Goal: Task Accomplishment & Management: Manage account settings

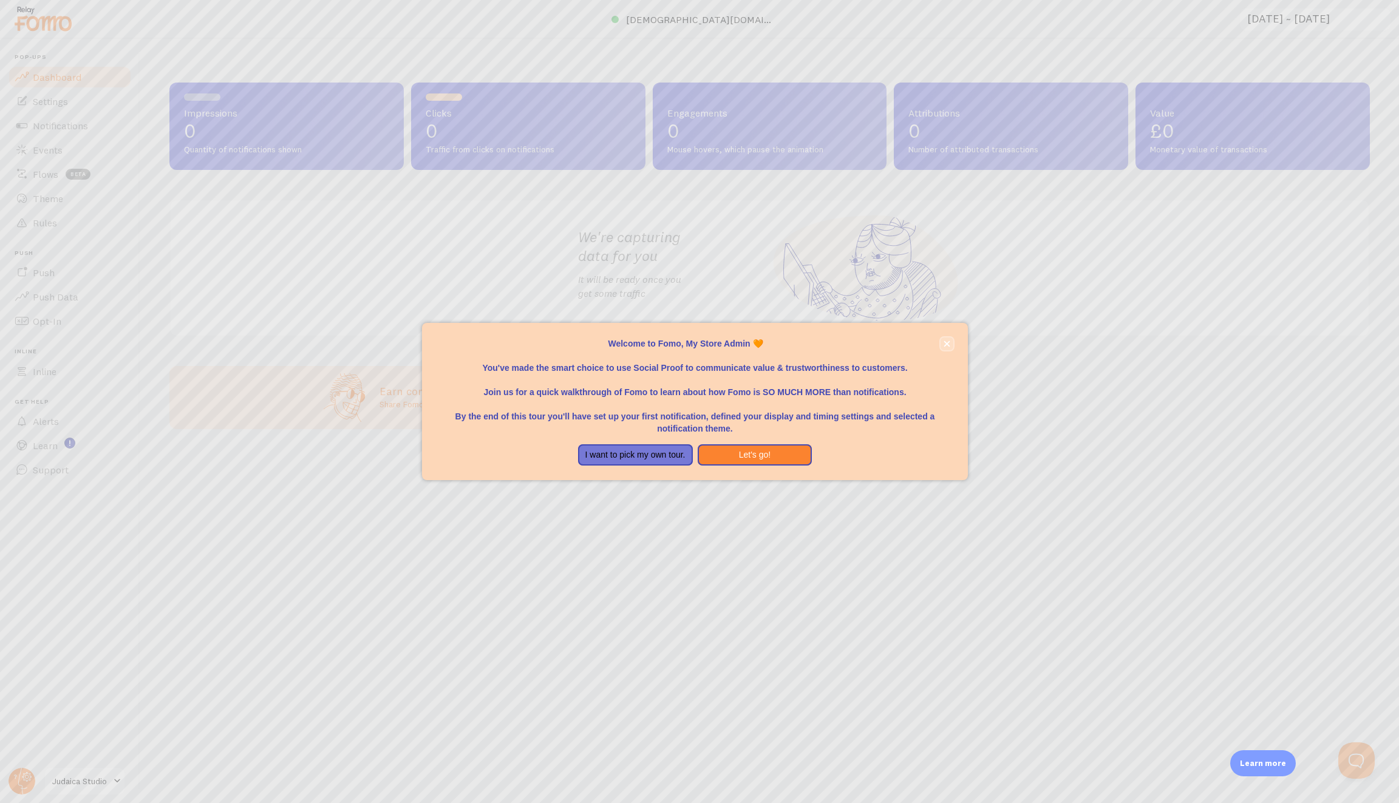
click at [947, 338] on button "close," at bounding box center [947, 344] width 13 height 13
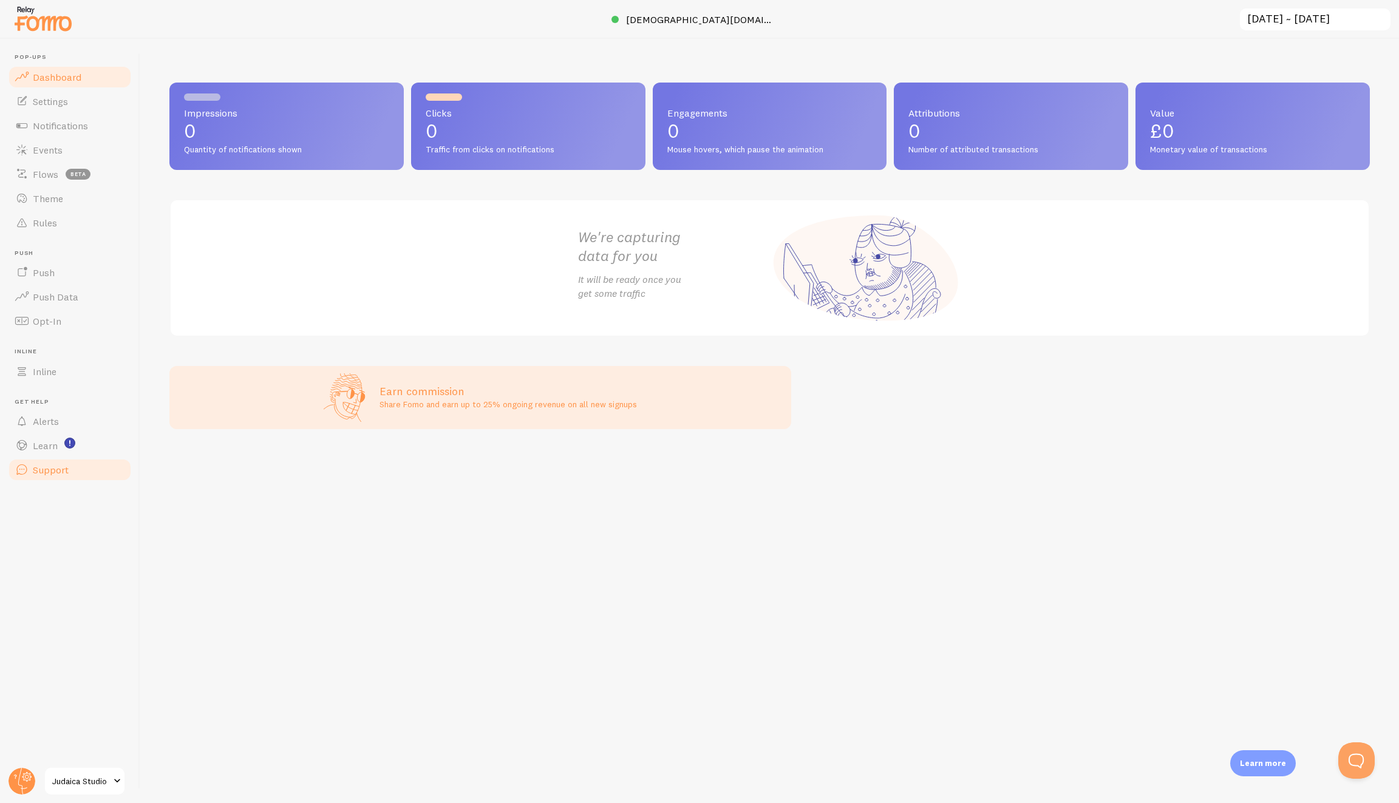
click at [88, 479] on link "Support" at bounding box center [69, 470] width 125 height 24
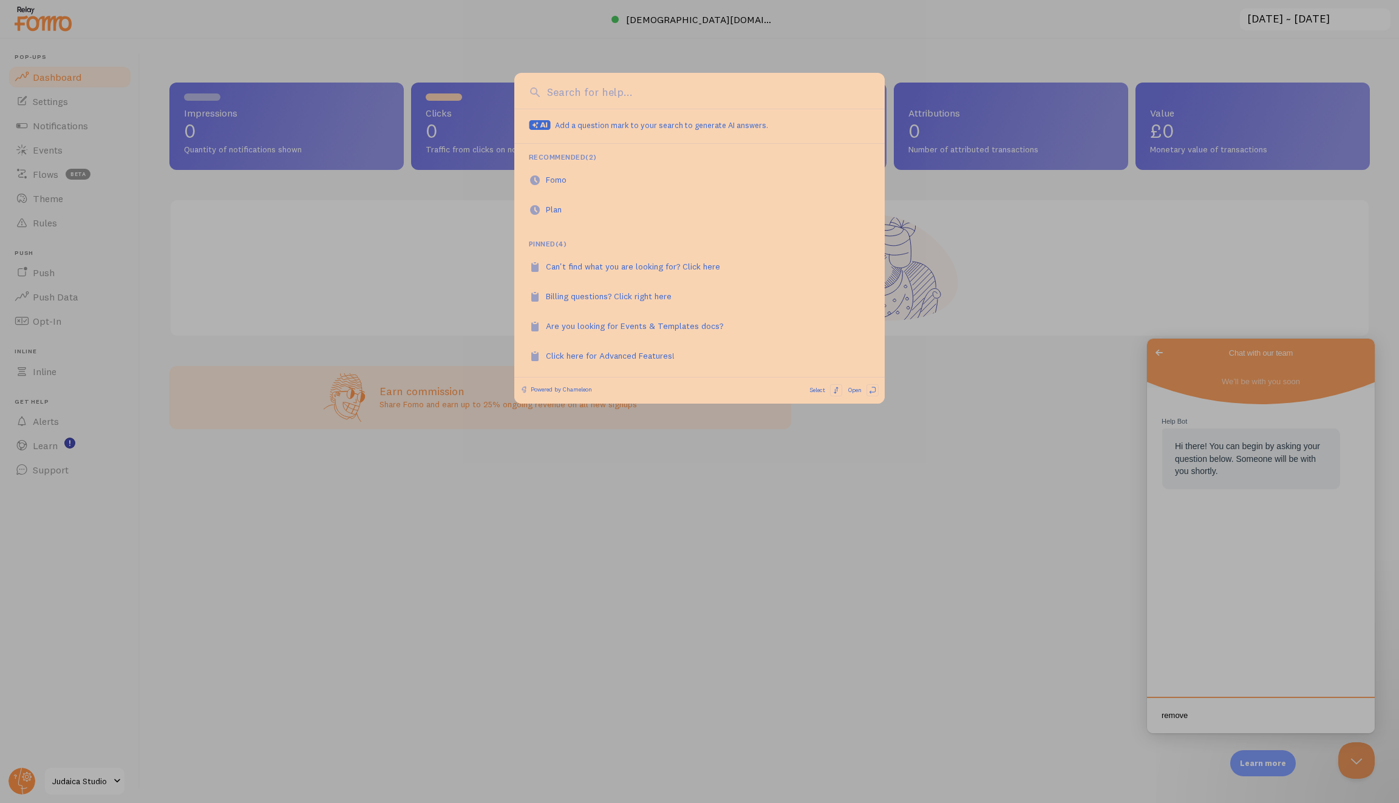
type textarea "remove"
click at [692, 84] on input at bounding box center [707, 92] width 326 height 16
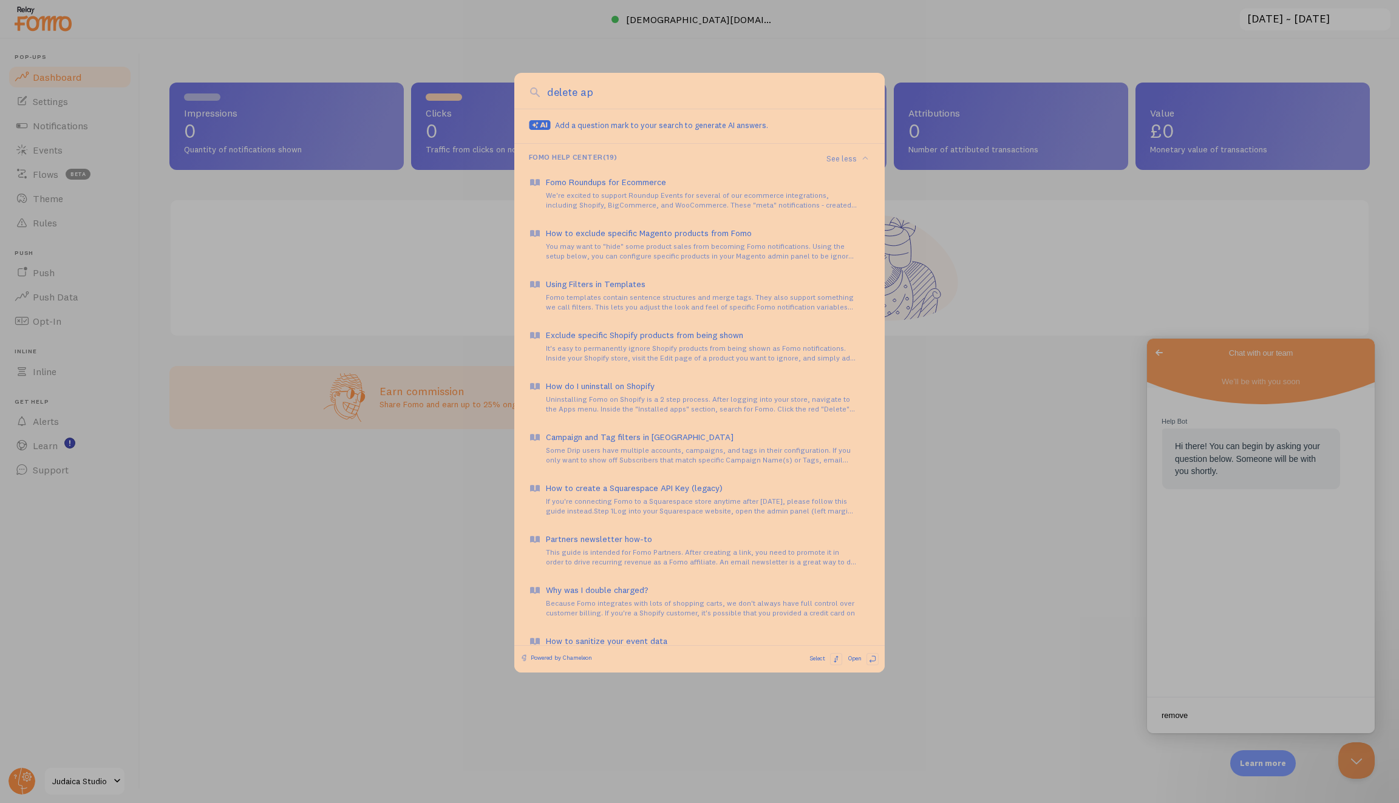
type input "delete app"
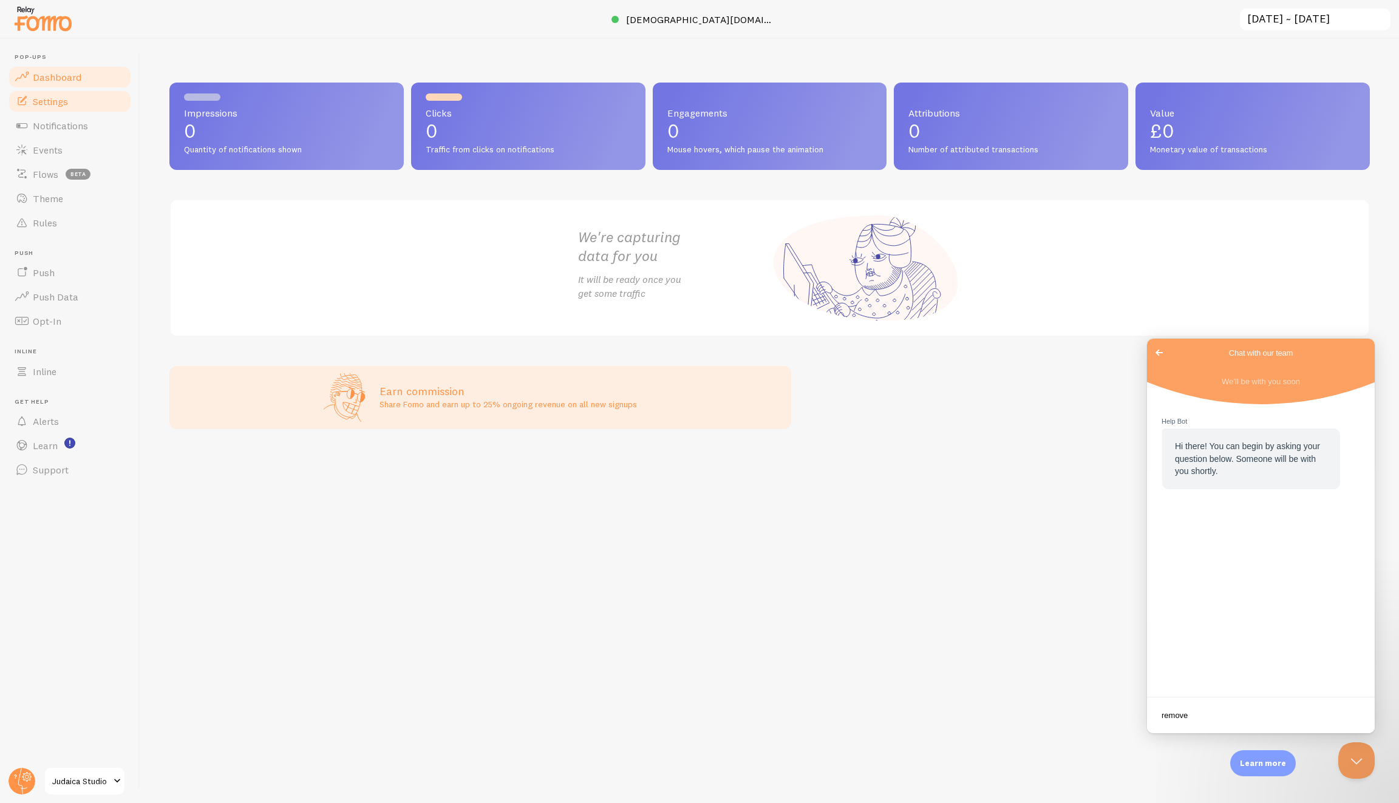
click at [44, 110] on link "Settings" at bounding box center [69, 101] width 125 height 24
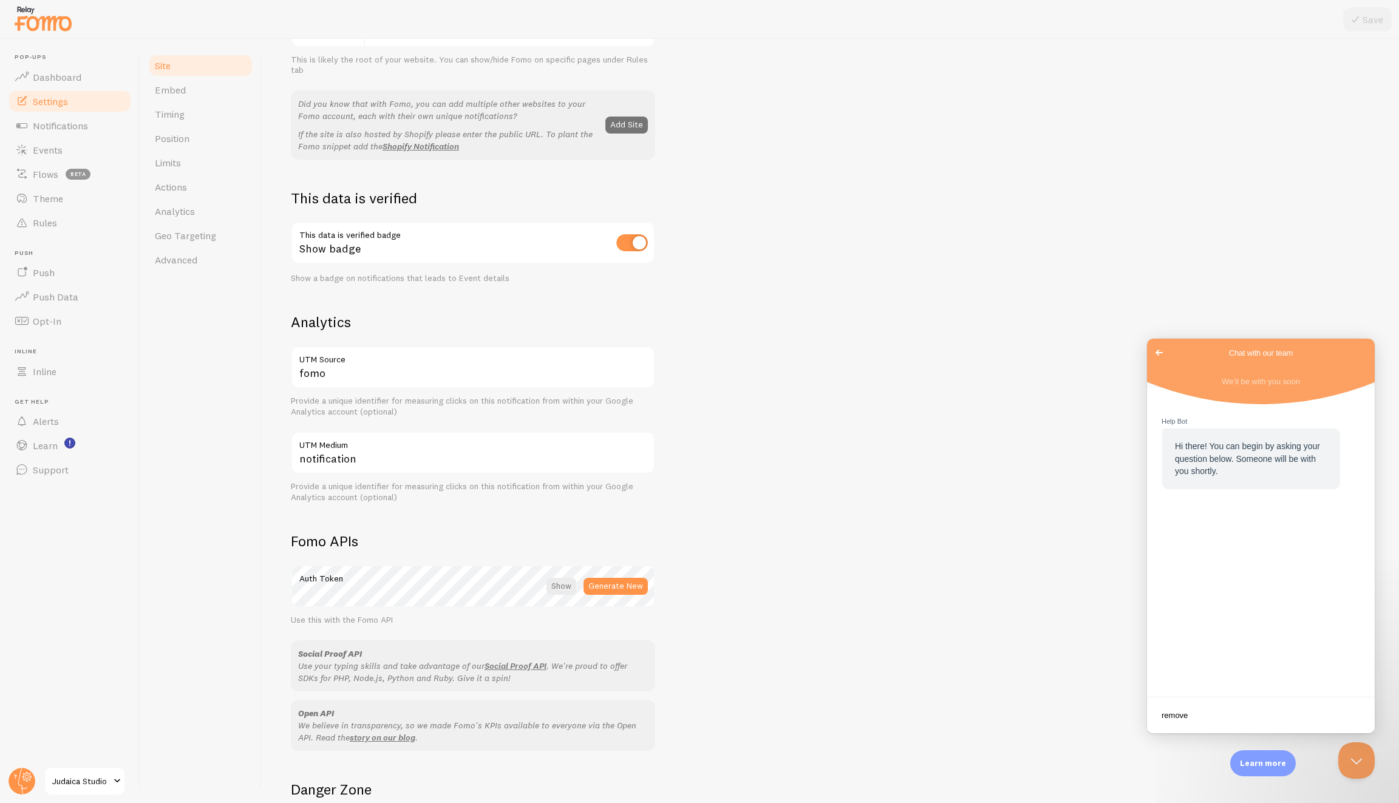
scroll to position [343, 0]
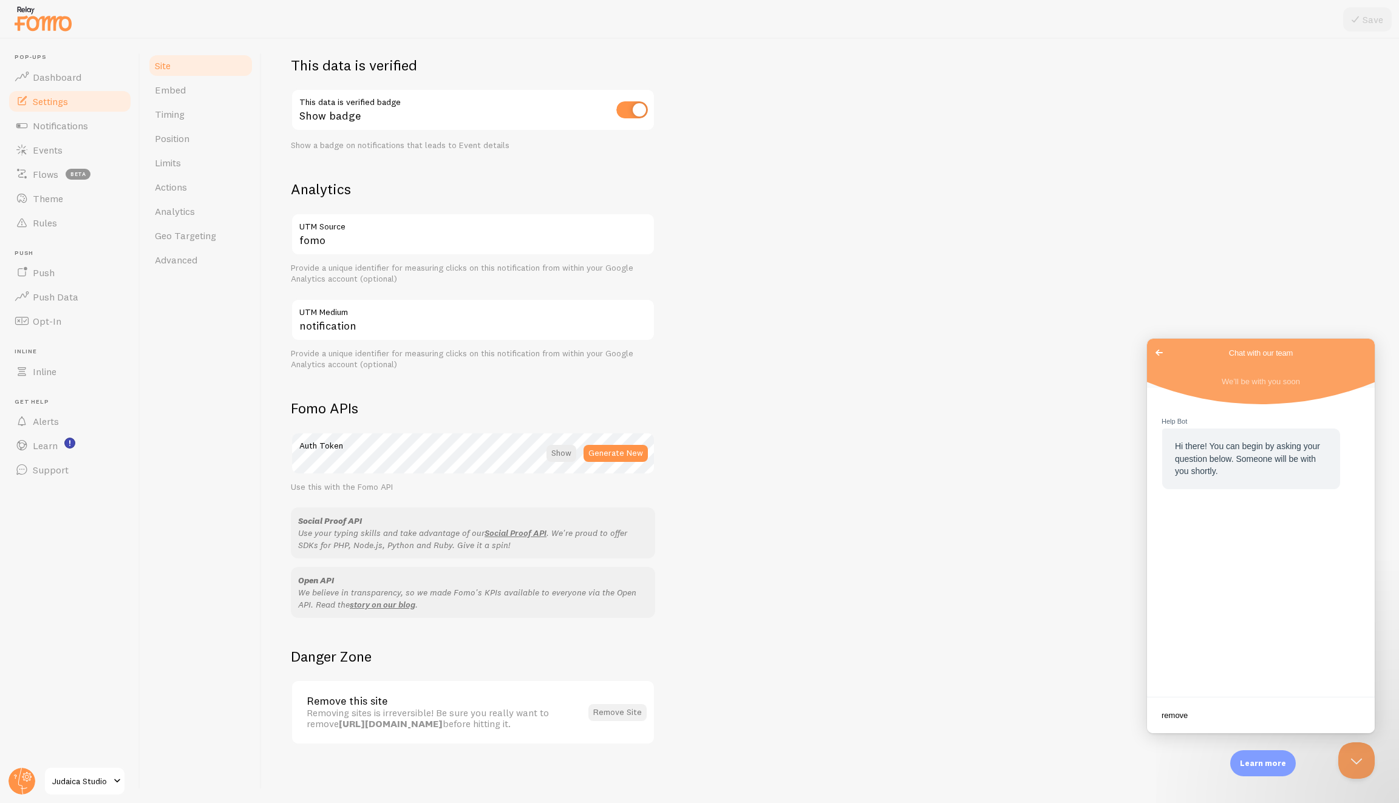
click at [624, 715] on button "Remove Site" at bounding box center [617, 712] width 58 height 17
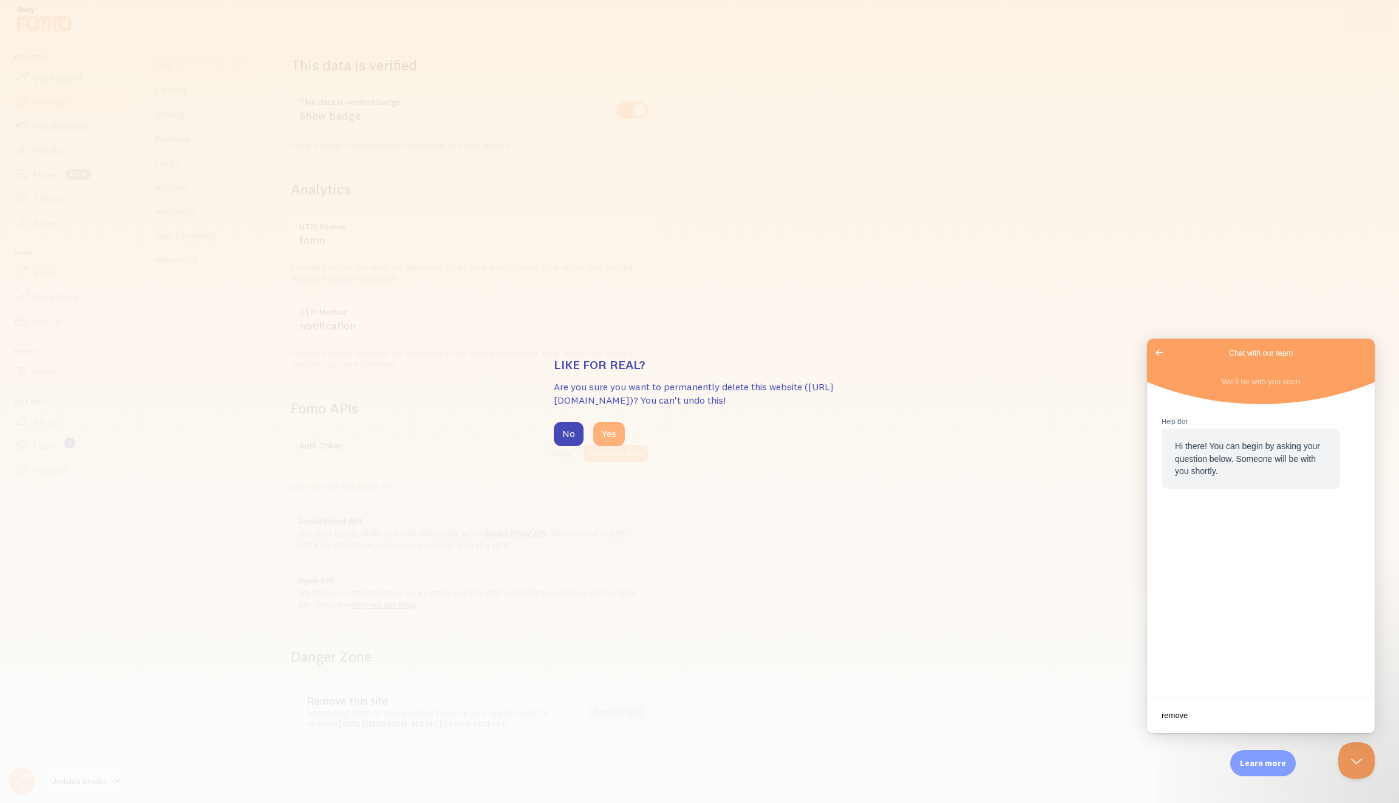
click at [609, 433] on button "Yes" at bounding box center [609, 434] width 32 height 24
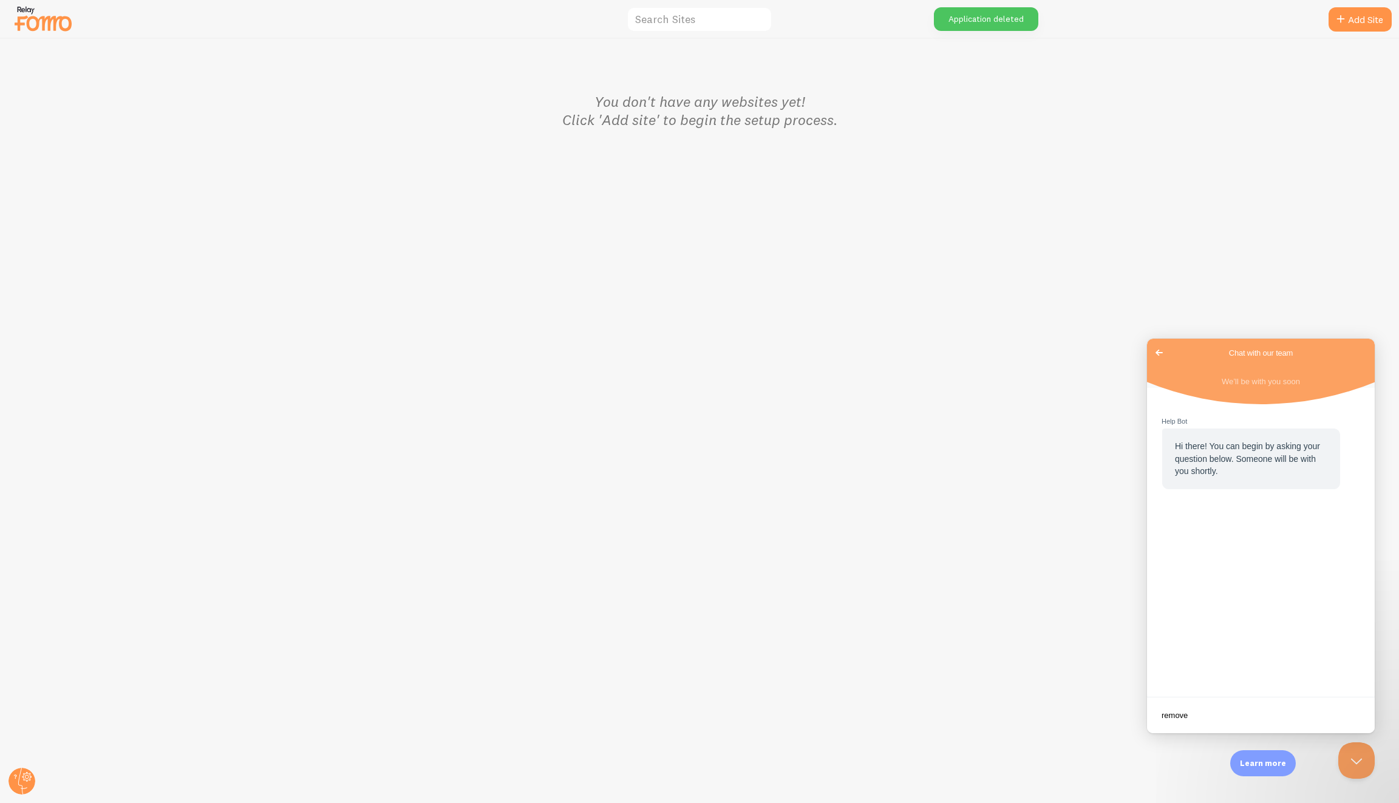
click at [37, 29] on img at bounding box center [43, 18] width 61 height 31
click at [27, 783] on circle at bounding box center [22, 781] width 27 height 27
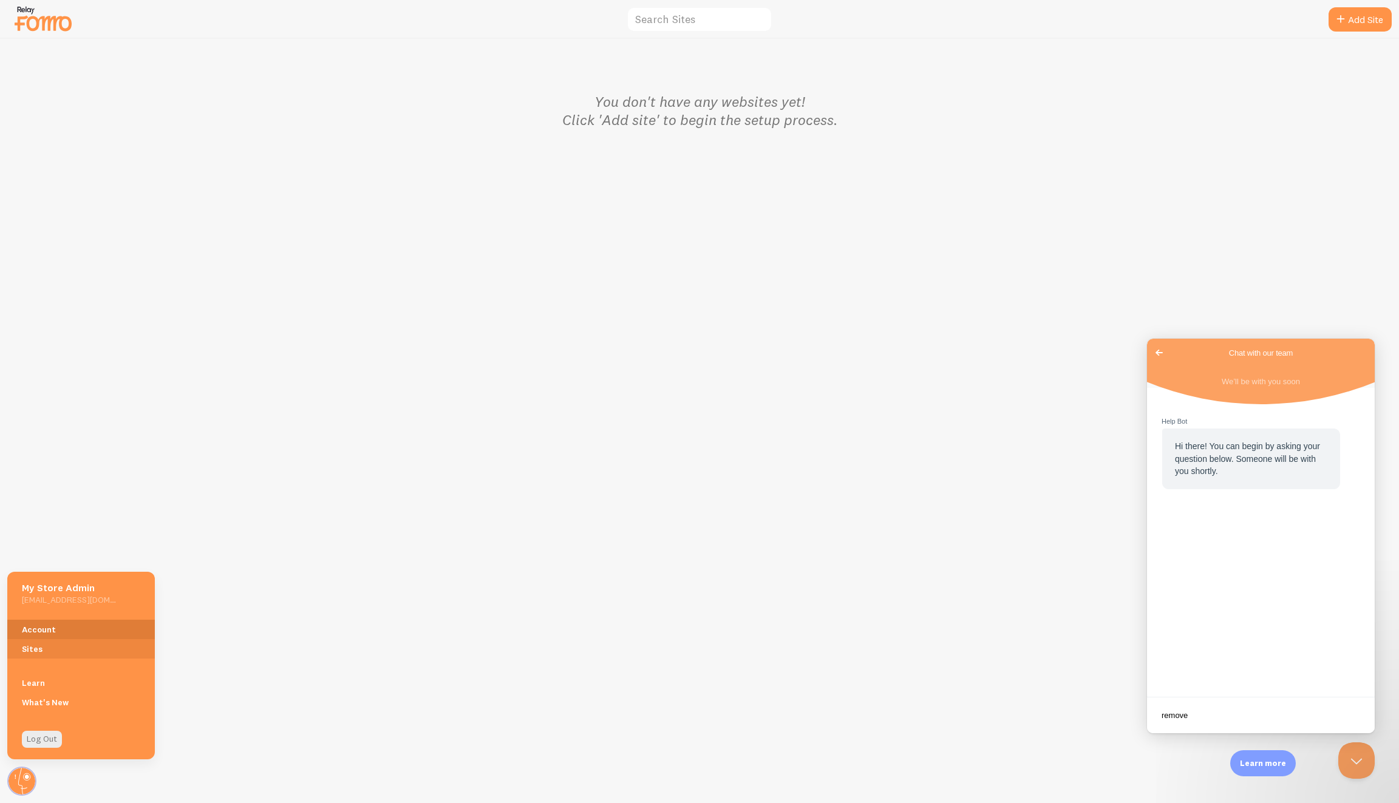
click at [60, 633] on link "Account" at bounding box center [81, 629] width 148 height 19
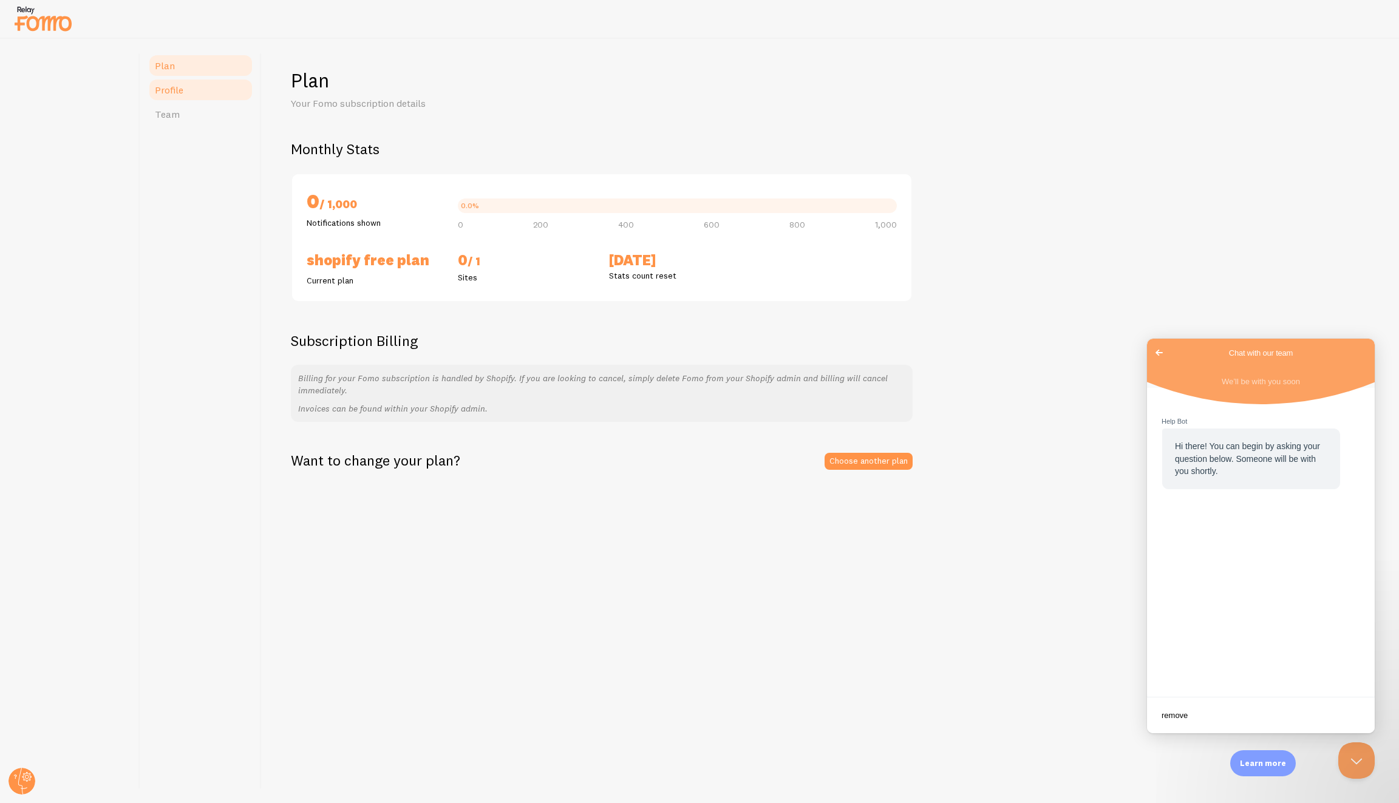
click at [180, 85] on span "Profile" at bounding box center [169, 90] width 29 height 12
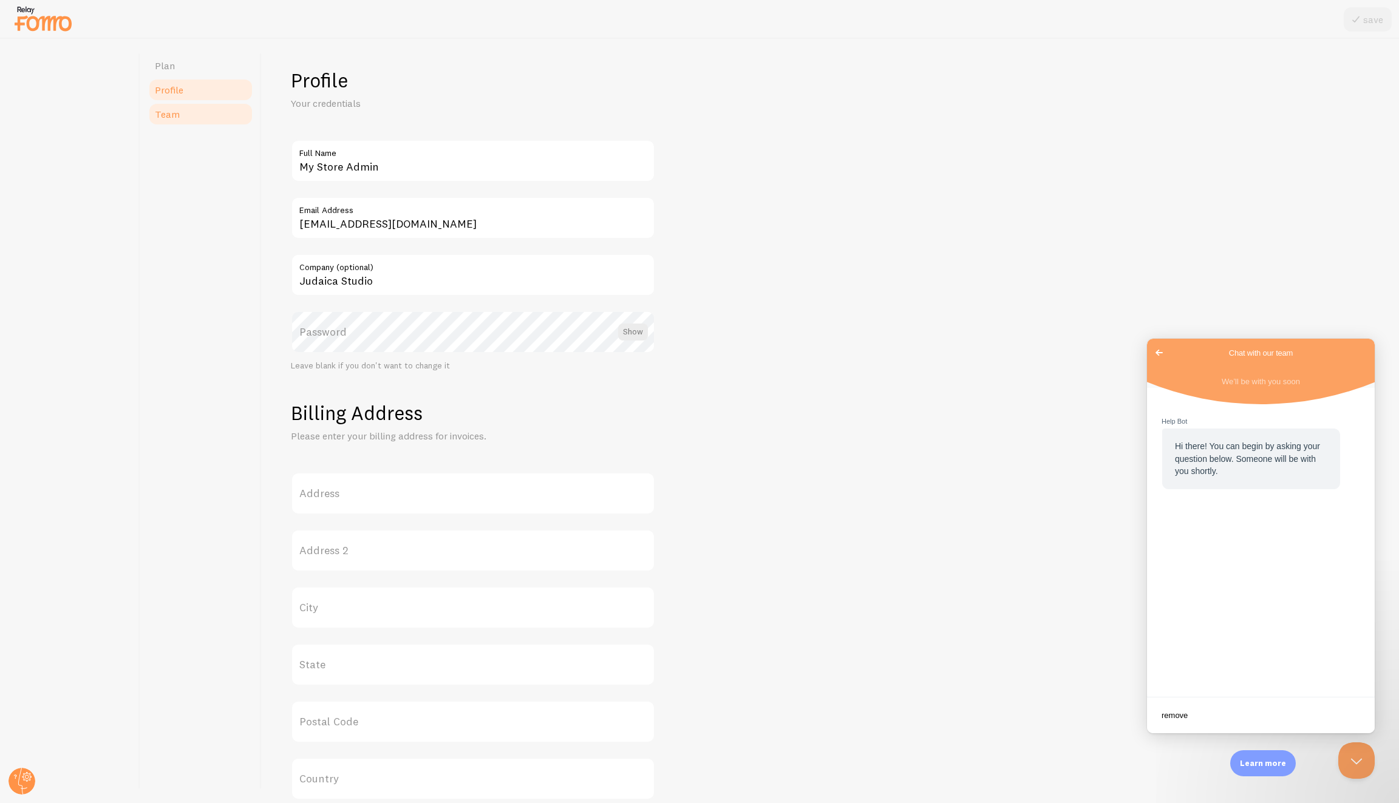
click at [181, 114] on link "Team" at bounding box center [201, 114] width 106 height 24
